Goal: Task Accomplishment & Management: Manage account settings

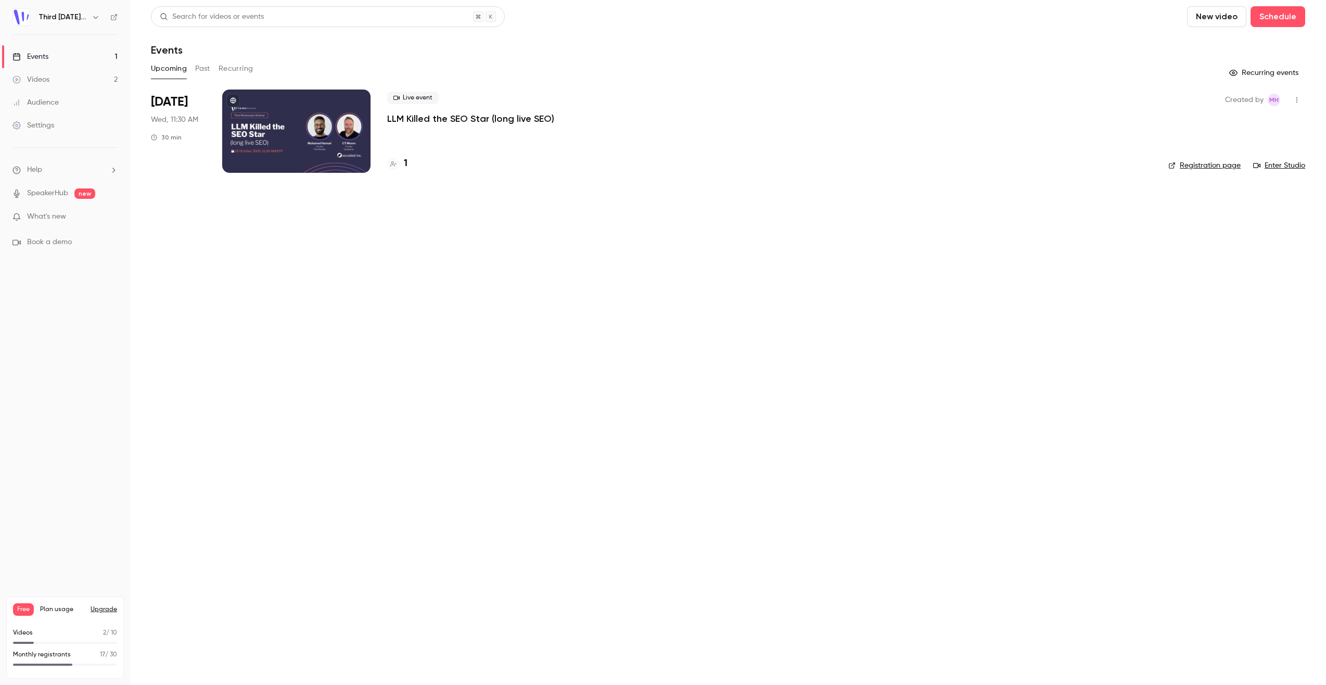
click at [57, 78] on link "Videos 2" at bounding box center [65, 79] width 130 height 23
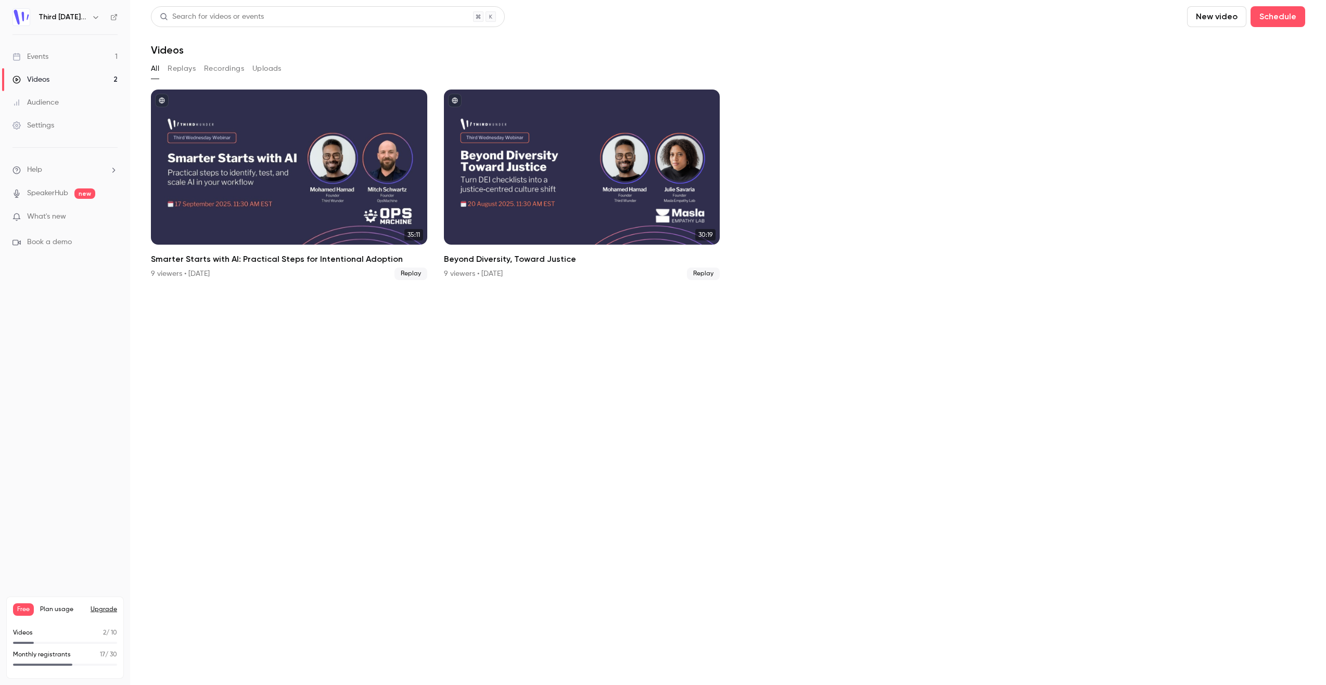
click at [57, 59] on link "Events 1" at bounding box center [65, 56] width 130 height 23
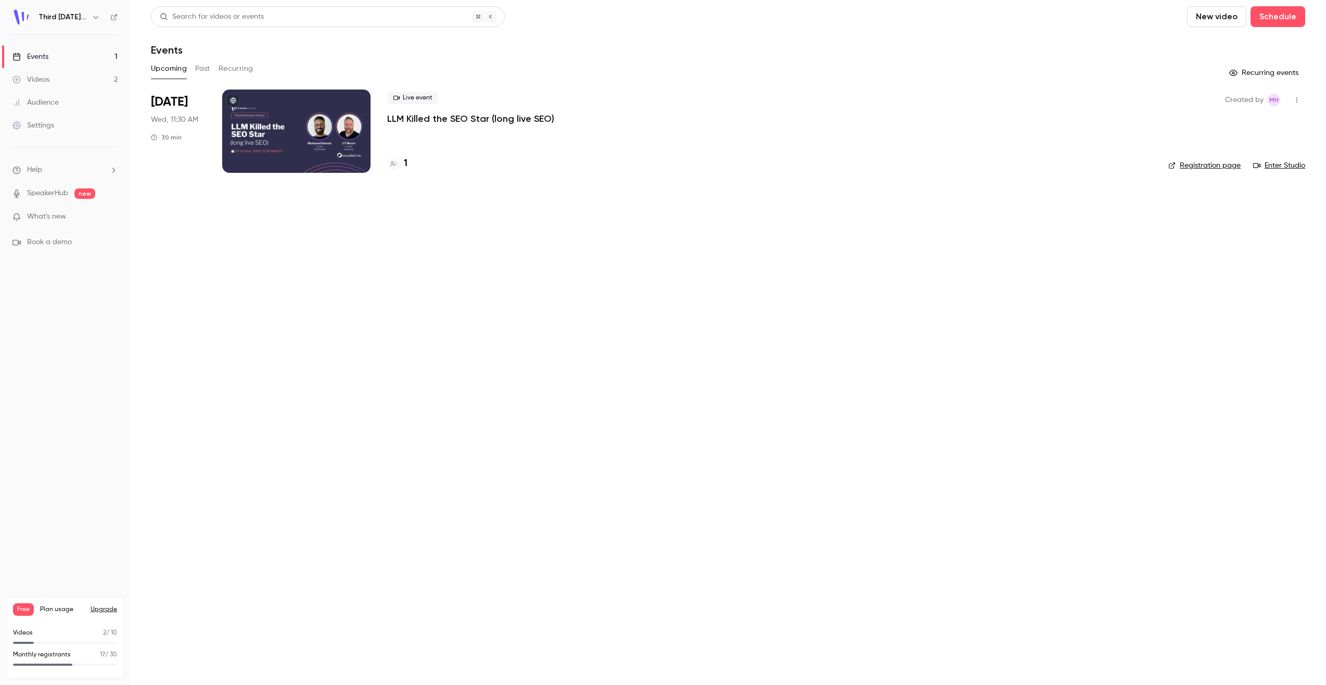
click at [333, 123] on div at bounding box center [296, 131] width 148 height 83
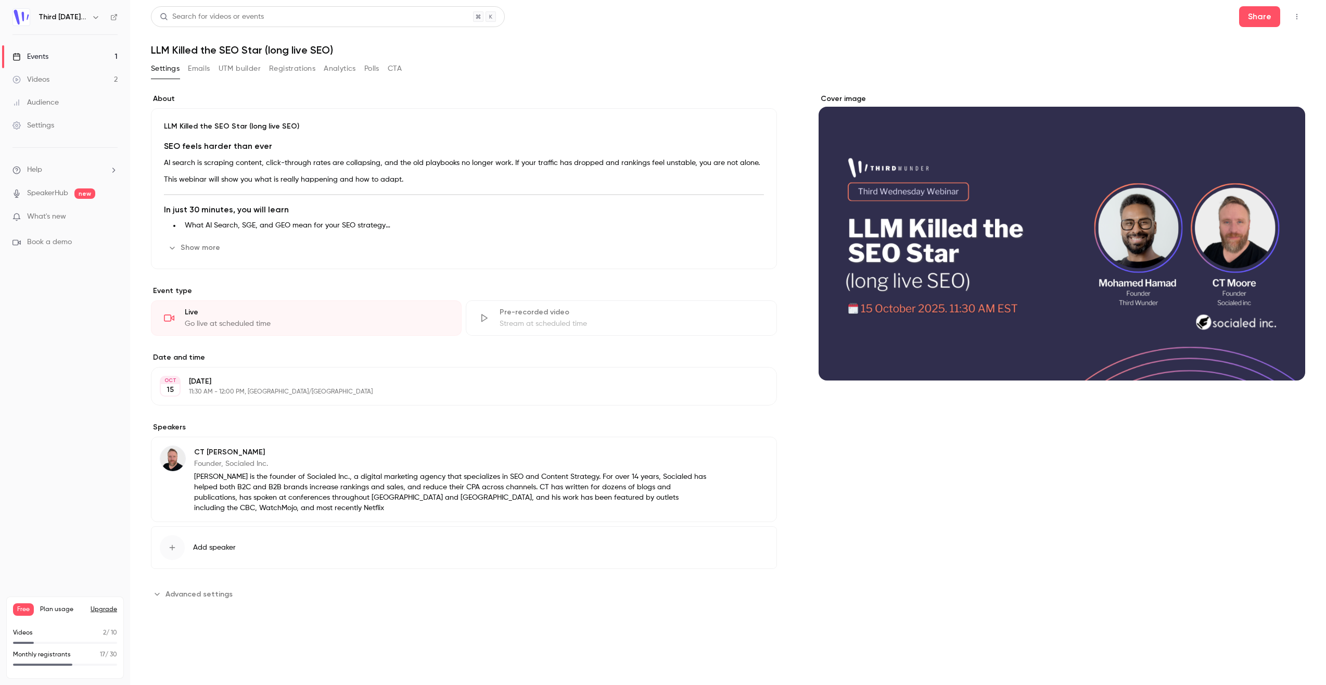
click at [758, 248] on button "Edit" at bounding box center [745, 247] width 38 height 17
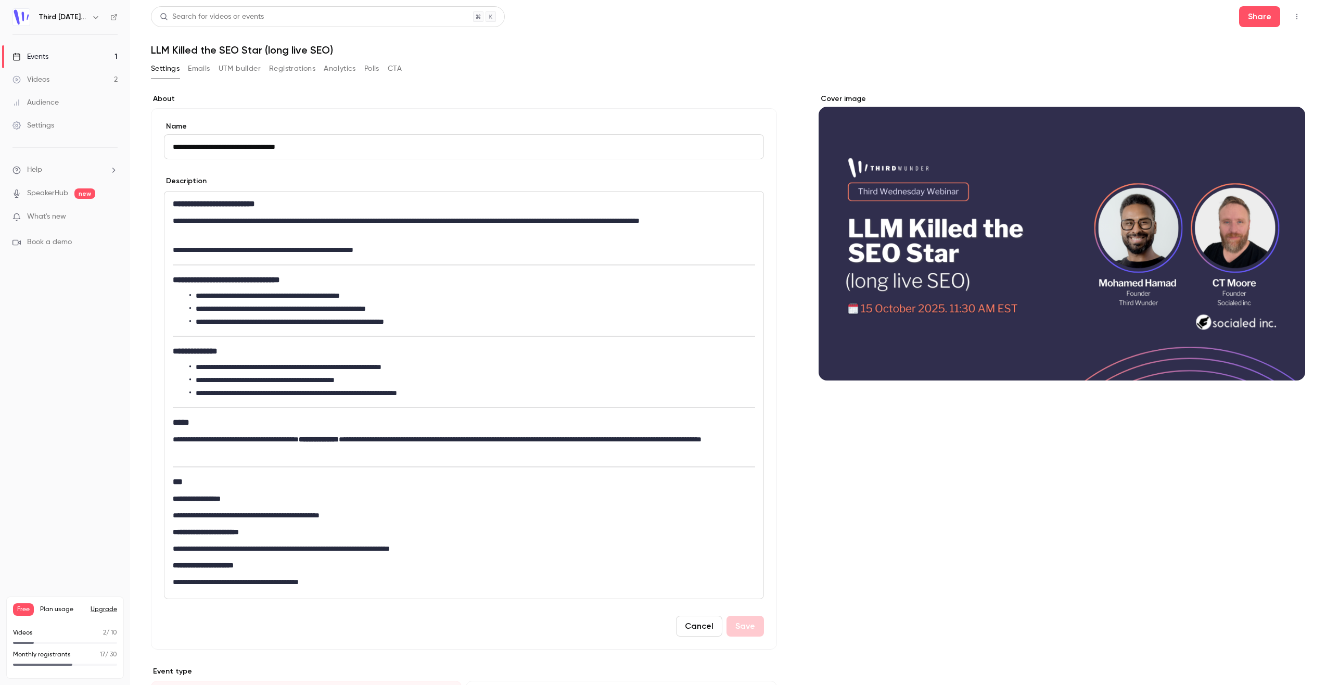
drag, startPoint x: 310, startPoint y: 147, endPoint x: 156, endPoint y: 144, distance: 153.6
click at [156, 144] on div "**********" at bounding box center [464, 378] width 626 height 541
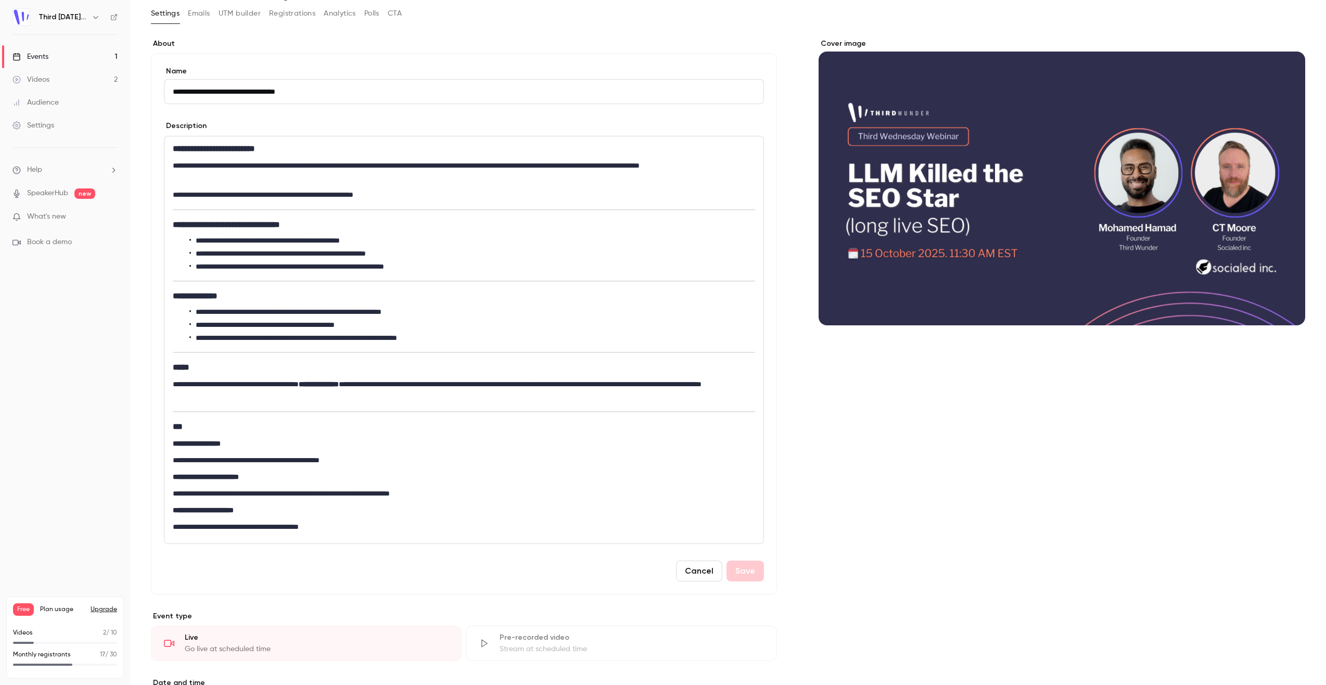
scroll to position [57, 0]
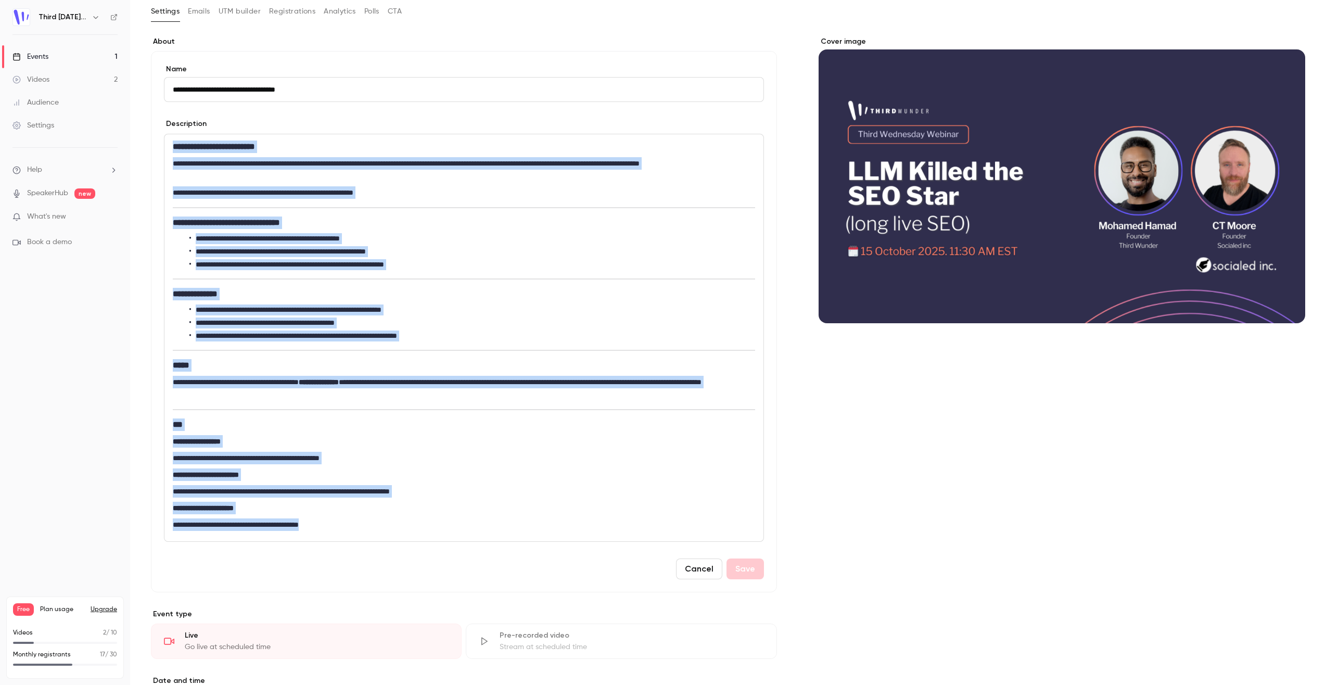
drag, startPoint x: 348, startPoint y: 528, endPoint x: 161, endPoint y: 140, distance: 430.3
click at [160, 141] on div "**********" at bounding box center [464, 321] width 626 height 541
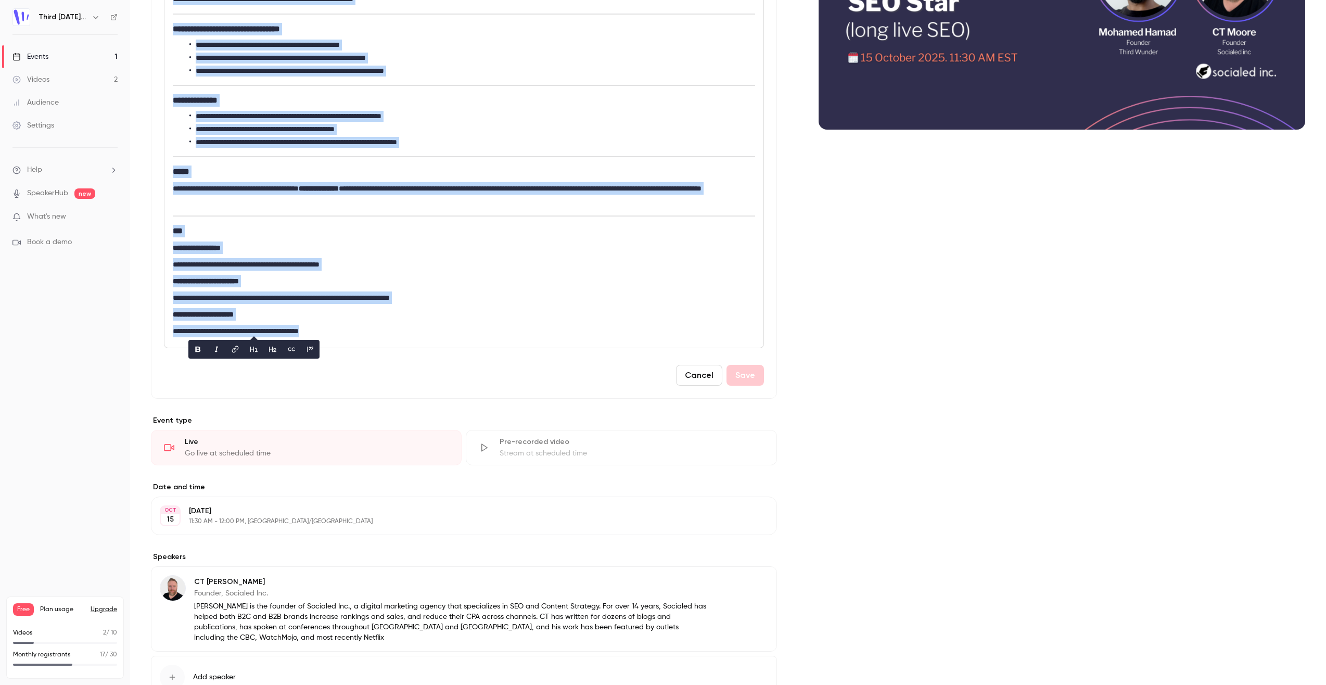
scroll to position [329, 0]
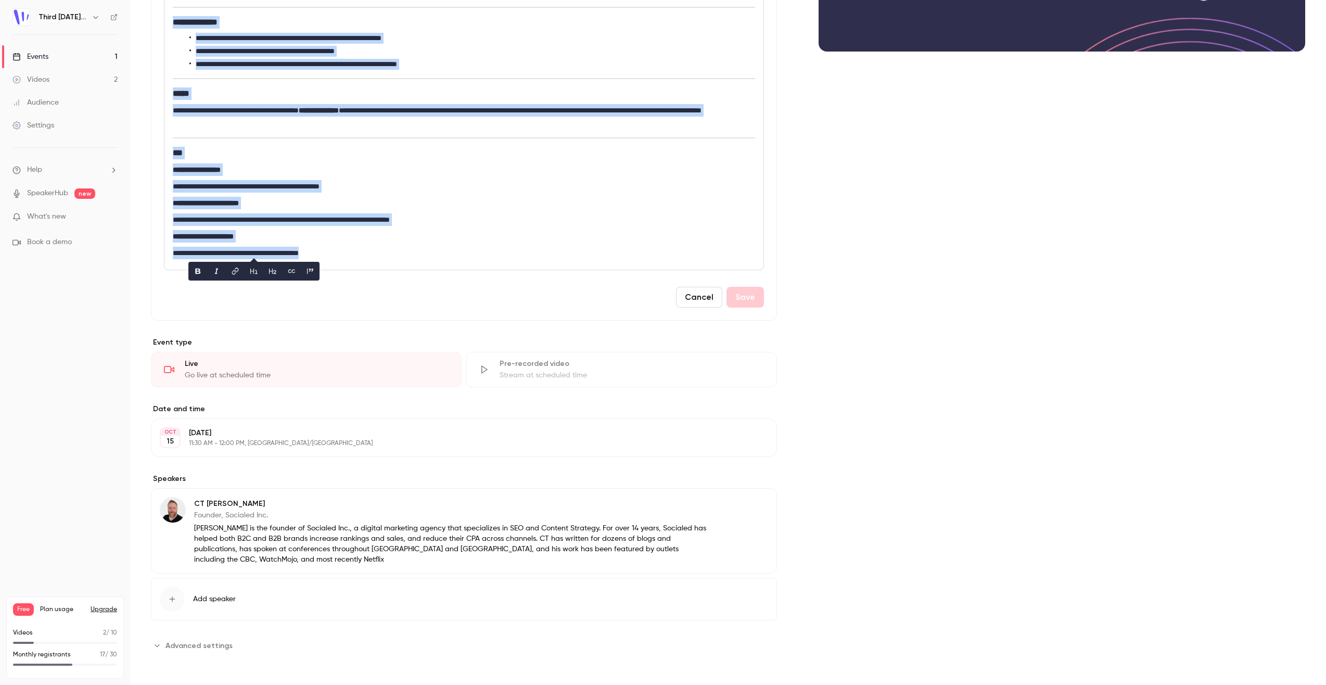
click at [751, 437] on button "Edit" at bounding box center [749, 437] width 38 height 17
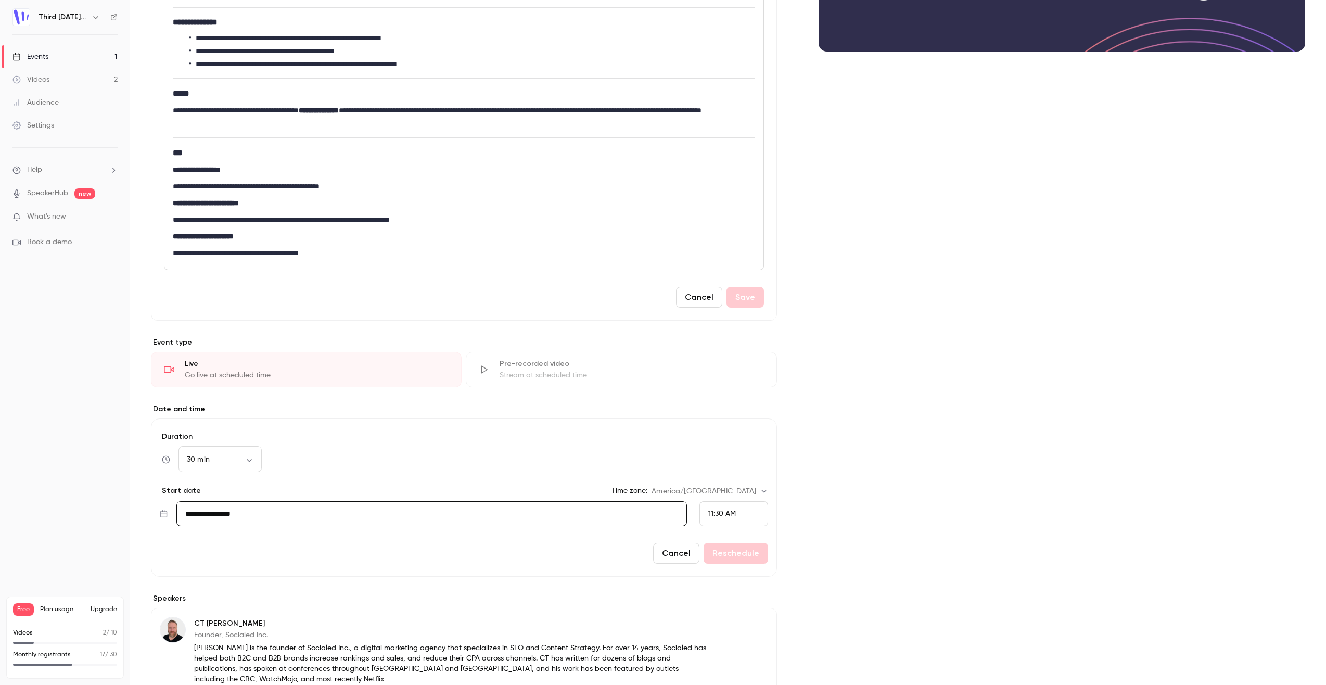
drag, startPoint x: 466, startPoint y: 576, endPoint x: 702, endPoint y: 572, distance: 235.9
click at [466, 576] on form "**********" at bounding box center [464, 498] width 626 height 158
click at [691, 554] on button "Cancel" at bounding box center [676, 553] width 46 height 21
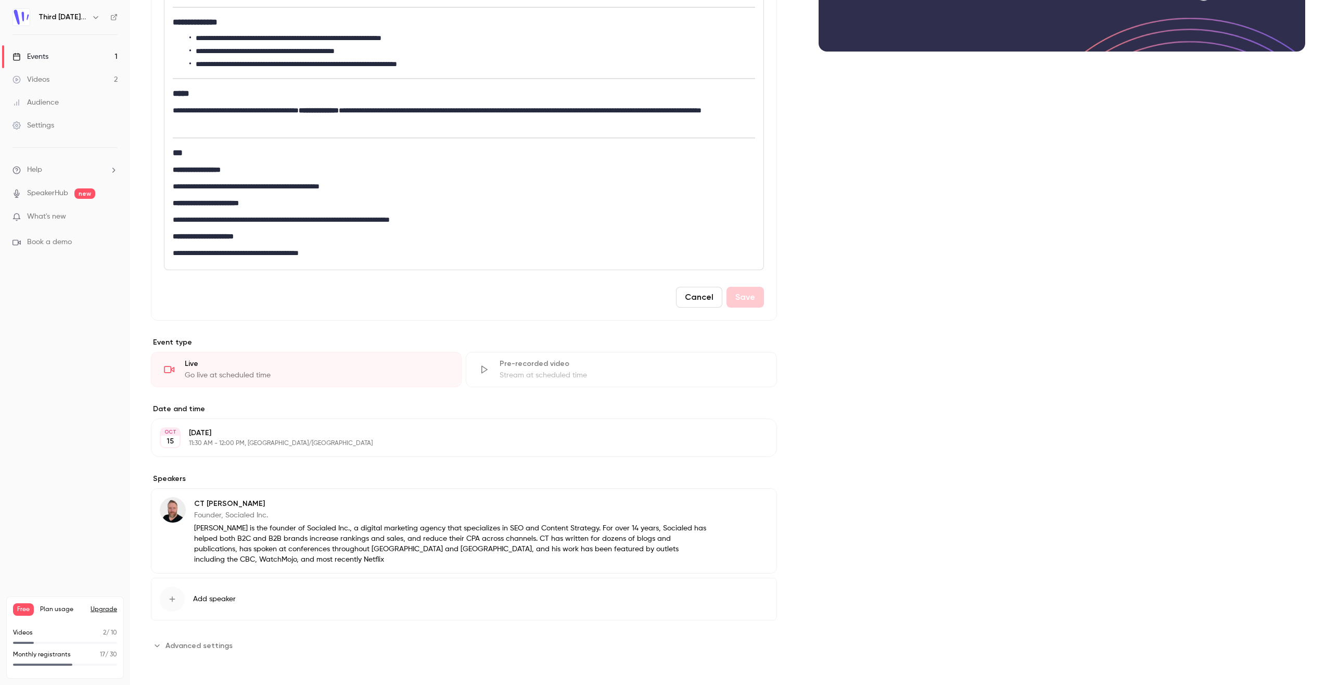
click at [749, 504] on button "Edit" at bounding box center [749, 505] width 38 height 17
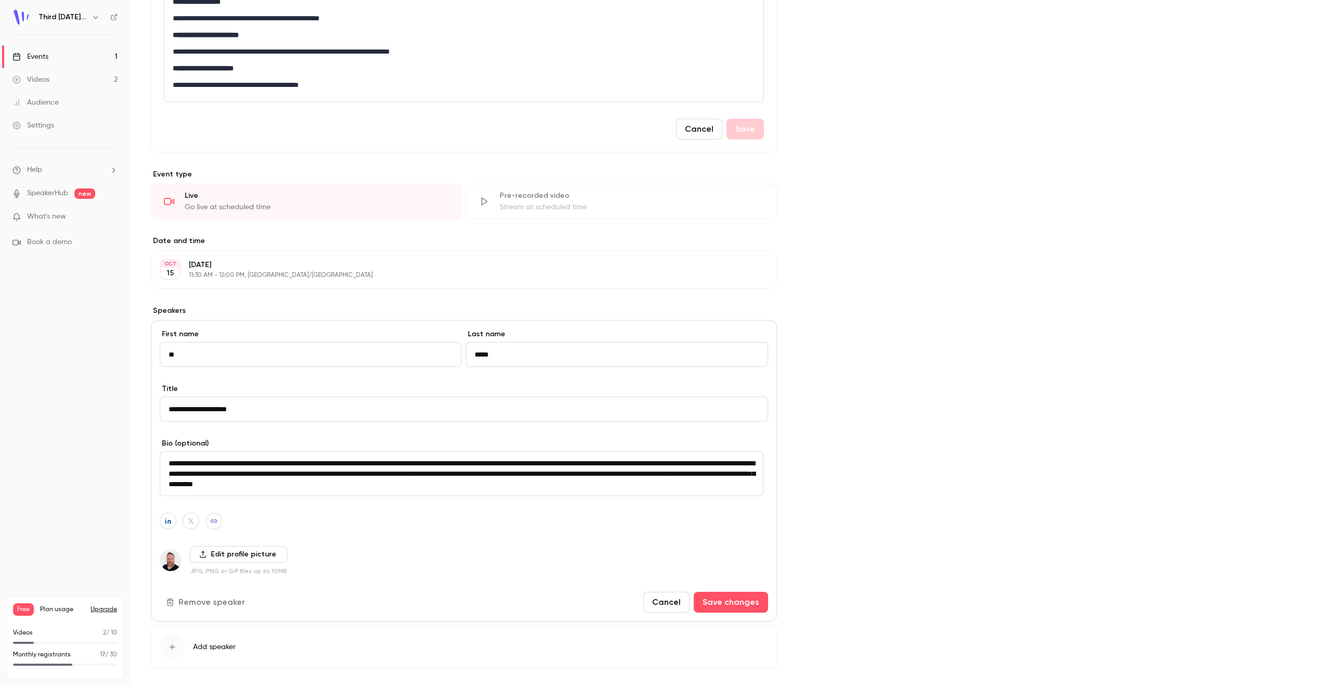
scroll to position [503, 0]
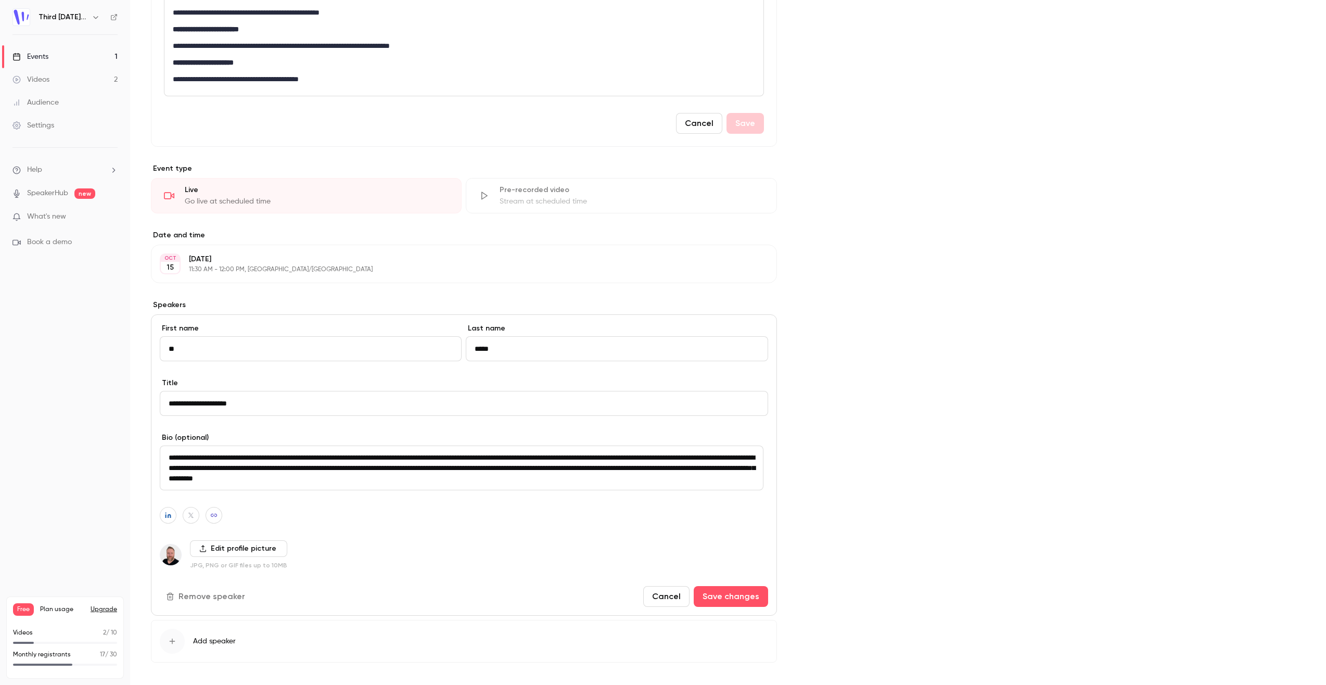
click at [657, 596] on button "Cancel" at bounding box center [666, 596] width 46 height 21
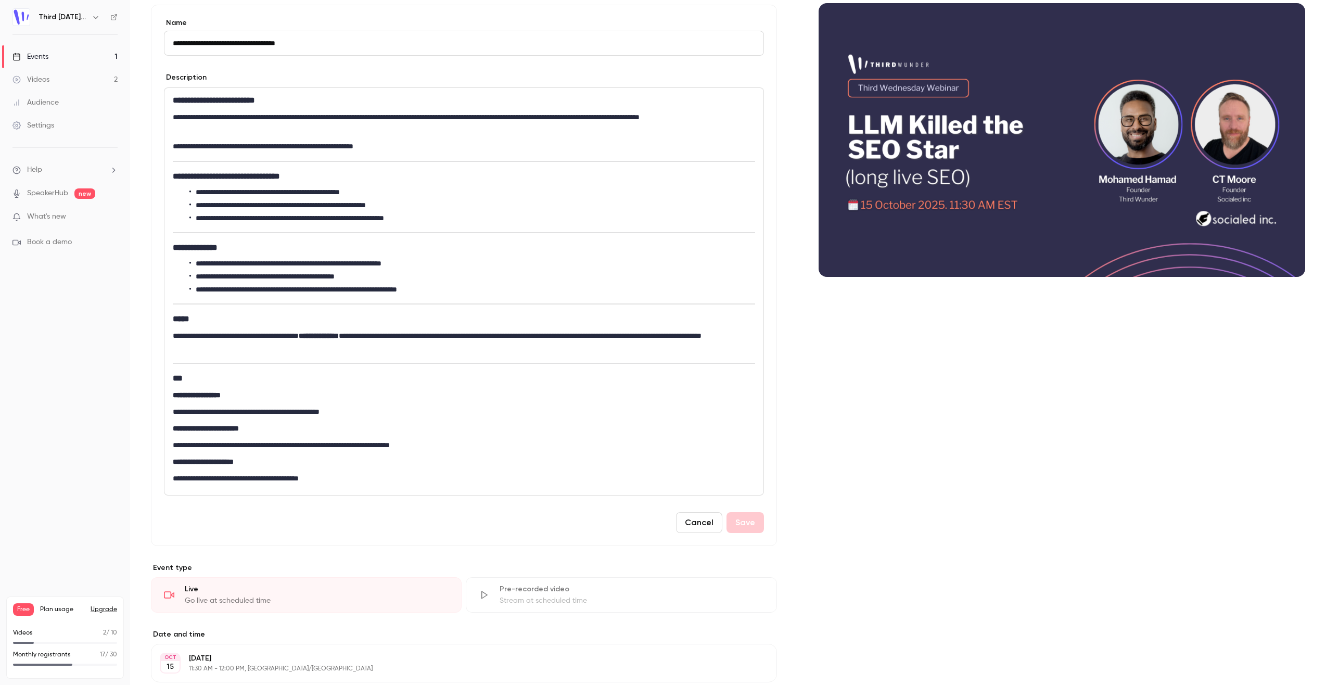
scroll to position [0, 0]
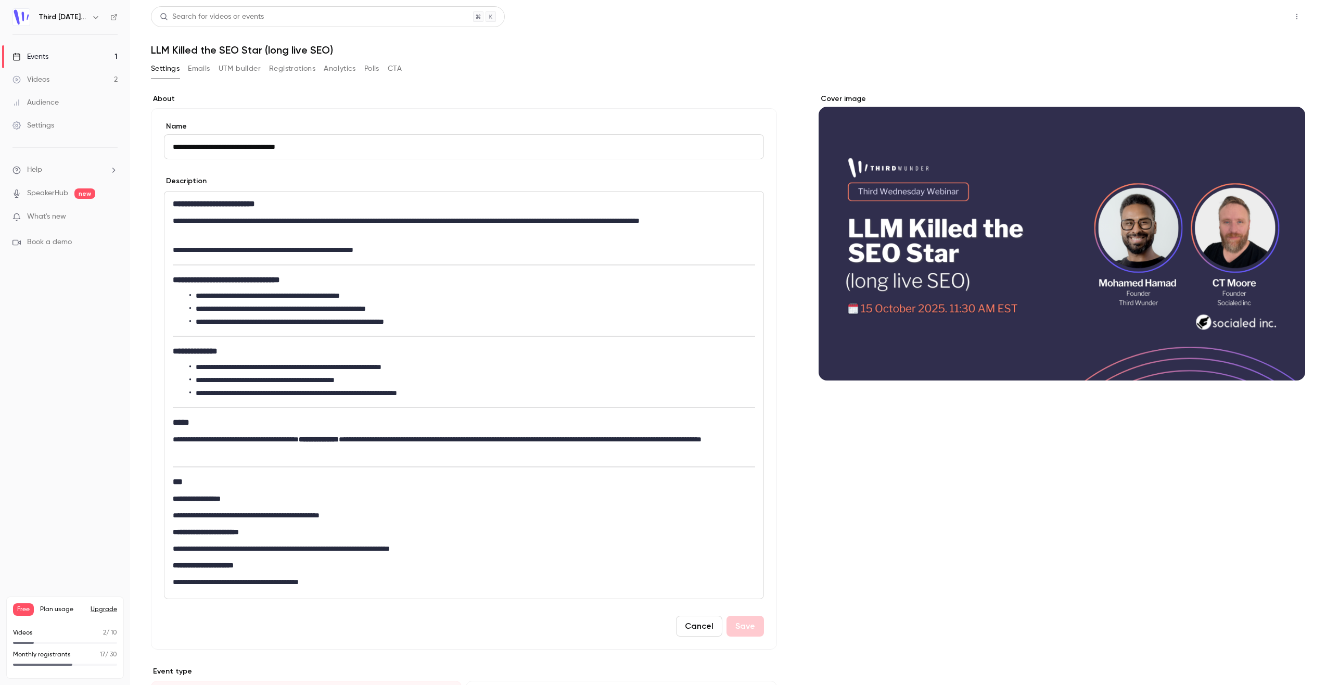
click at [1269, 16] on button "Share" at bounding box center [1259, 16] width 41 height 21
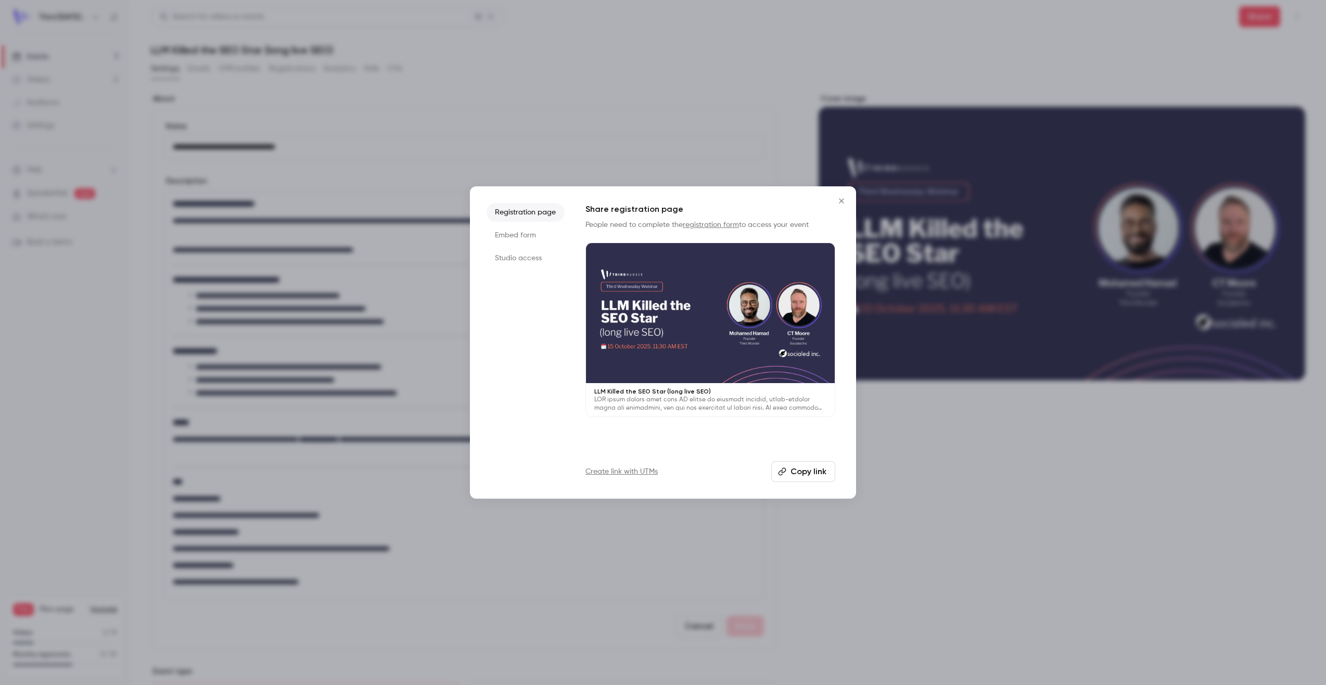
click at [787, 474] on icon "button" at bounding box center [782, 471] width 8 height 8
drag, startPoint x: 840, startPoint y: 198, endPoint x: 751, endPoint y: 185, distance: 89.5
click at [840, 198] on icon "Close" at bounding box center [841, 200] width 5 height 5
